Goal: Information Seeking & Learning: Learn about a topic

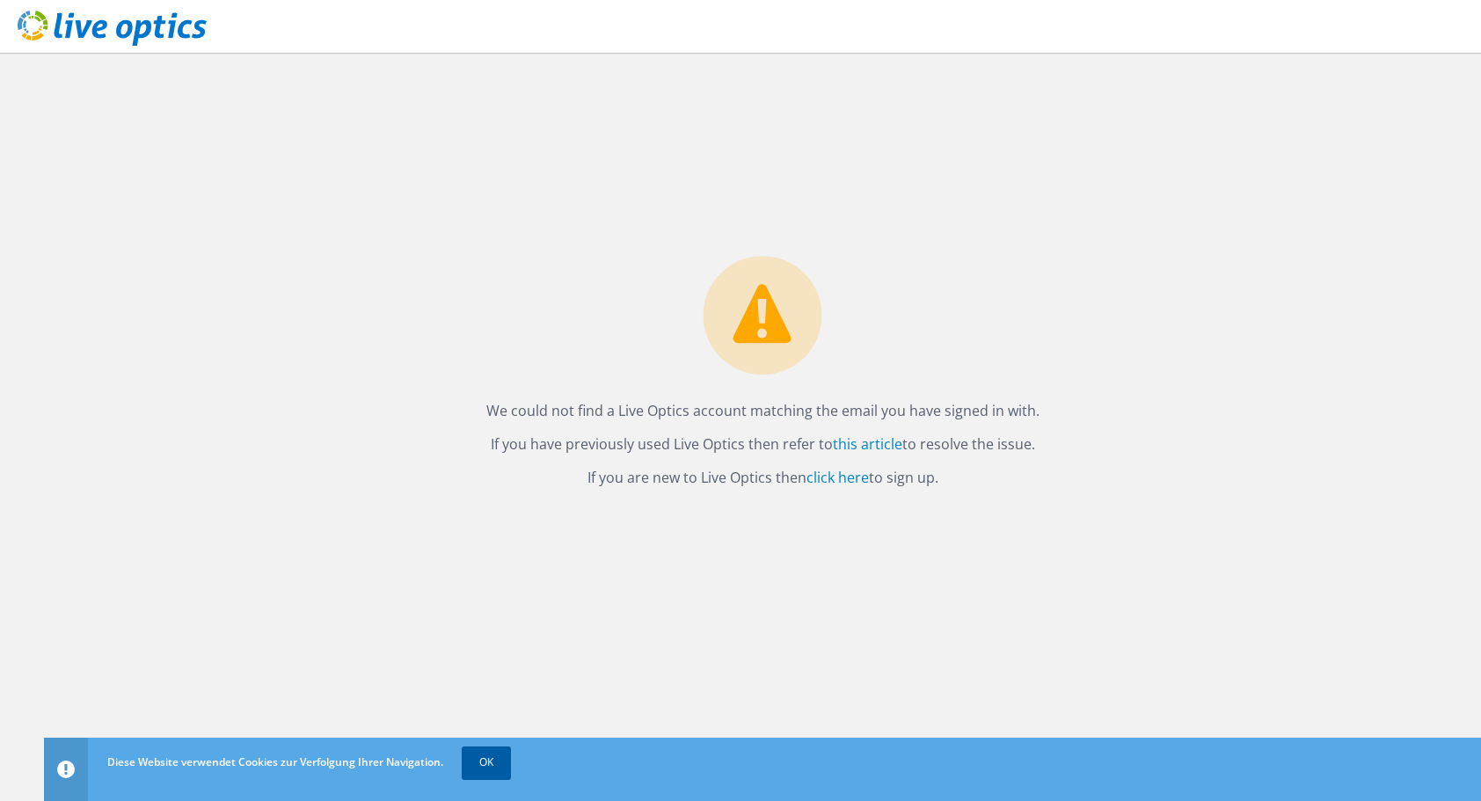
click at [486, 756] on link "OK" at bounding box center [486, 763] width 49 height 32
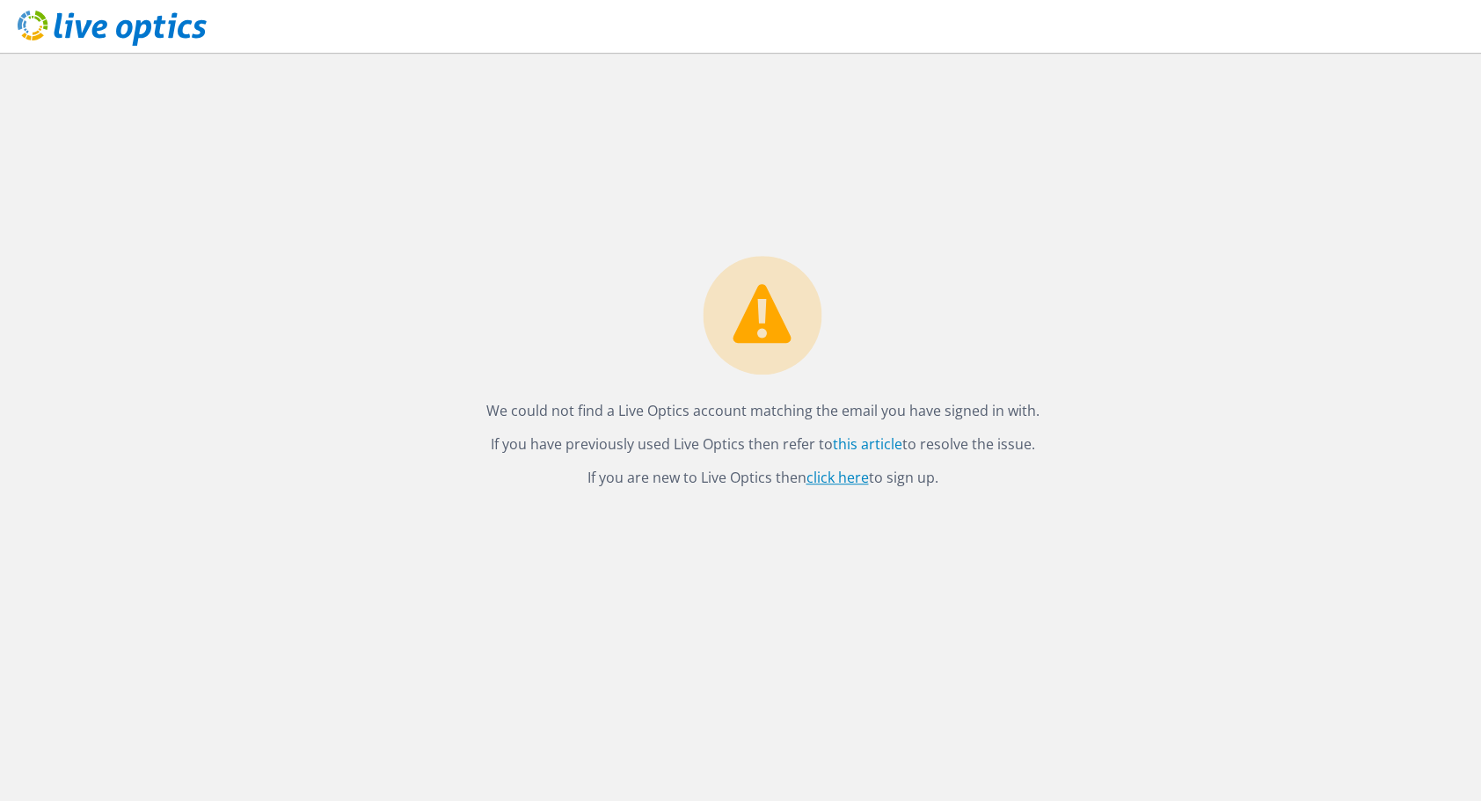
click at [848, 476] on link "click here" at bounding box center [838, 477] width 62 height 19
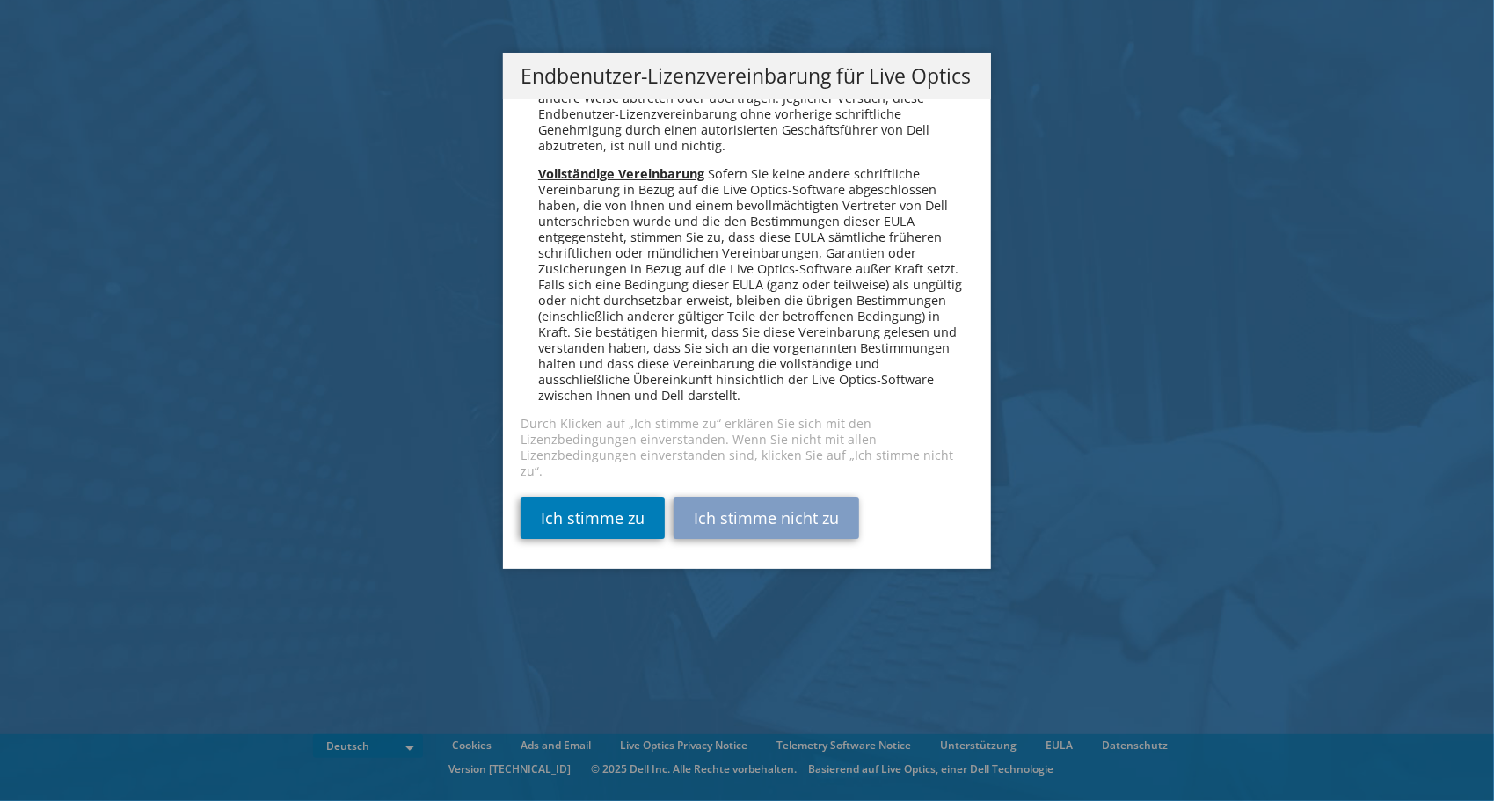
scroll to position [8647, 0]
click at [584, 508] on link "Ich stimme zu" at bounding box center [593, 518] width 144 height 42
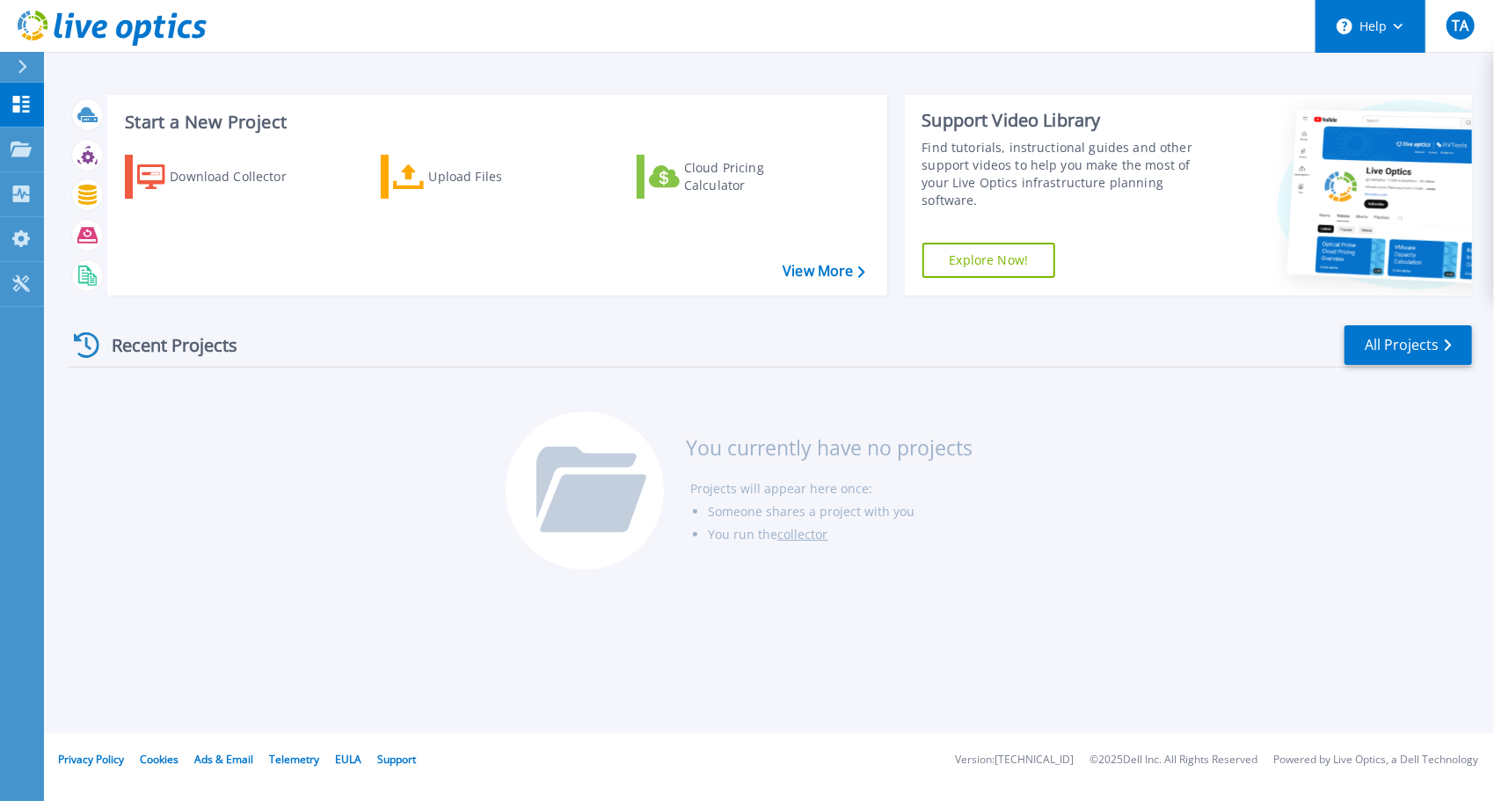
click at [1393, 11] on button "Help" at bounding box center [1371, 26] width 110 height 53
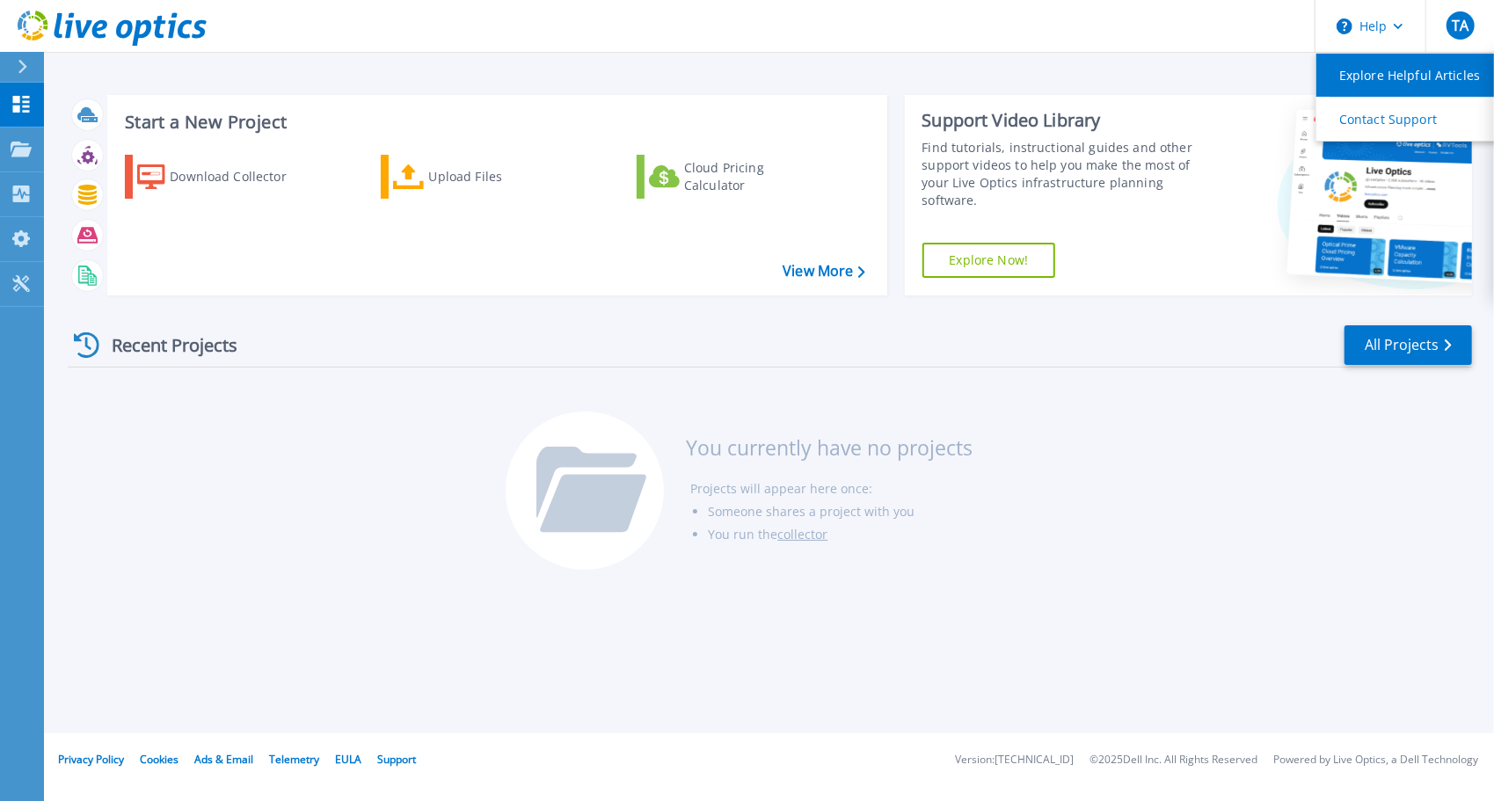
click at [1412, 83] on link "Explore Helpful Articles" at bounding box center [1415, 75] width 196 height 43
click at [1413, 84] on link "Explore Helpful Articles" at bounding box center [1415, 75] width 196 height 43
